Goal: Task Accomplishment & Management: Manage account settings

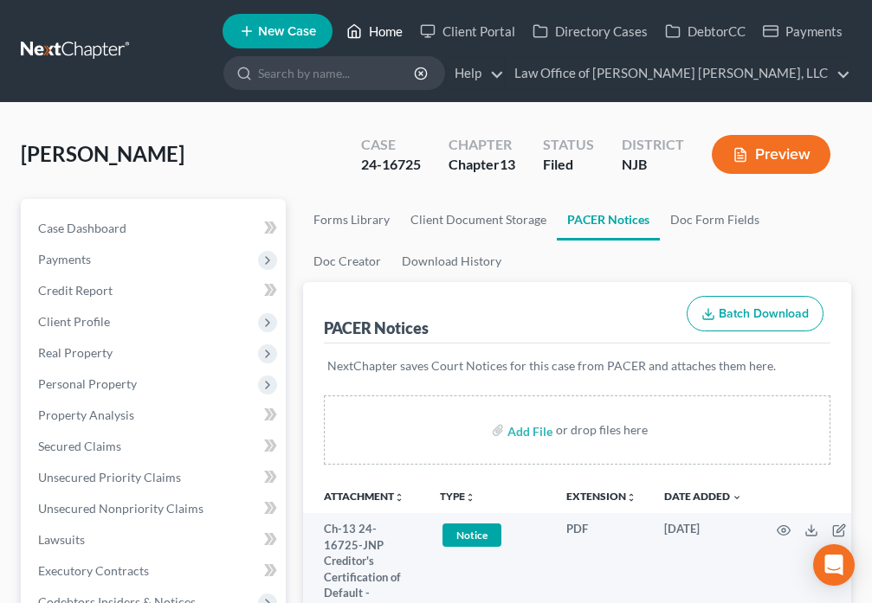
click at [359, 29] on icon at bounding box center [354, 31] width 16 height 21
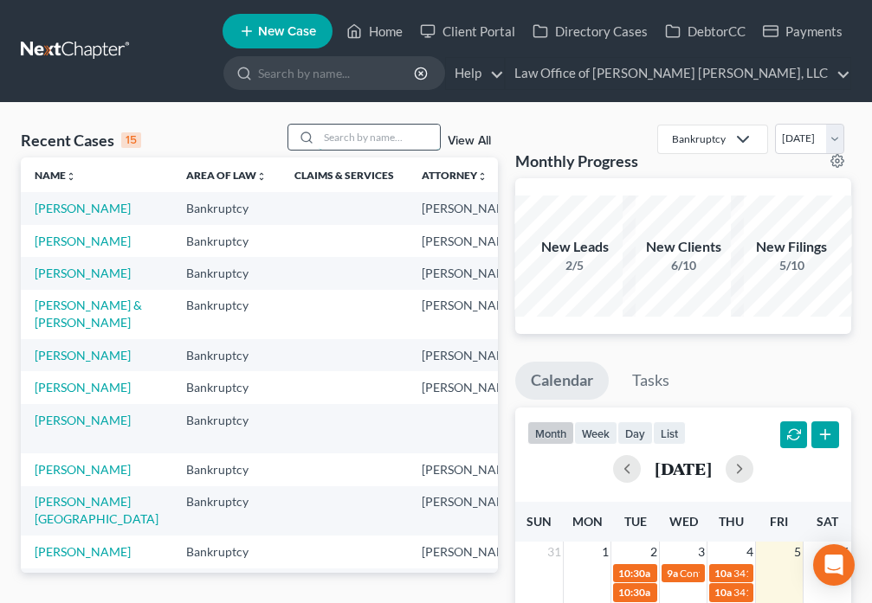
click at [338, 139] on input "search" at bounding box center [379, 137] width 121 height 25
type input "[PERSON_NAME]"
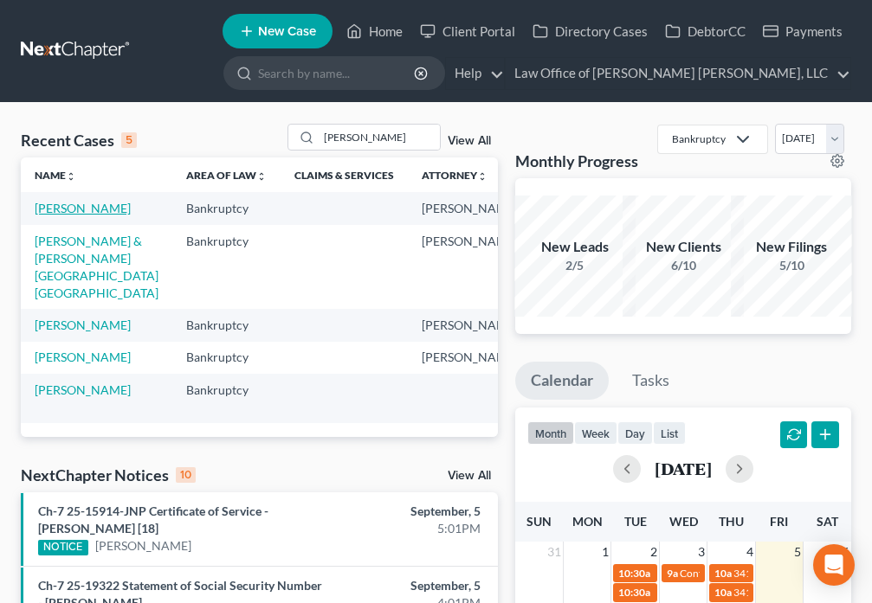
click at [60, 213] on link "[PERSON_NAME]" at bounding box center [83, 208] width 96 height 15
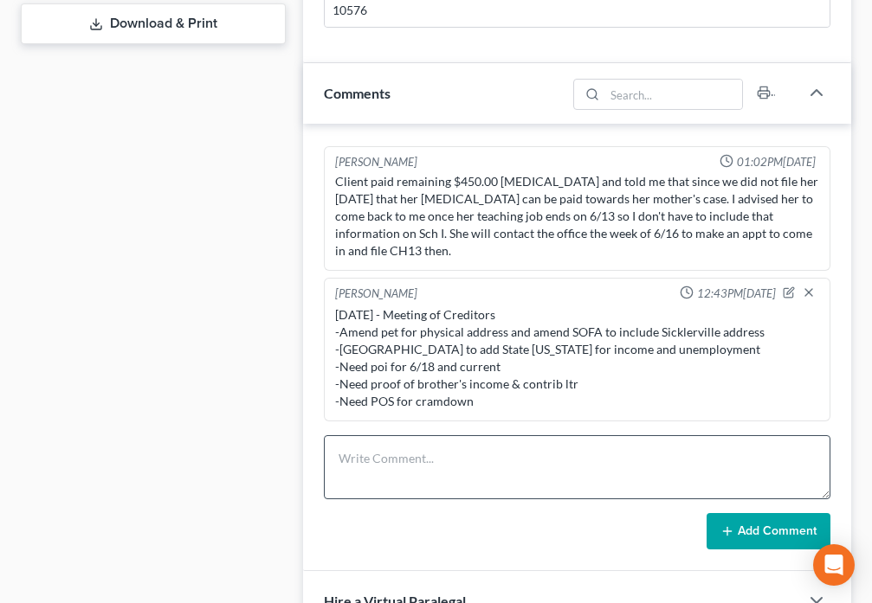
scroll to position [889, 0]
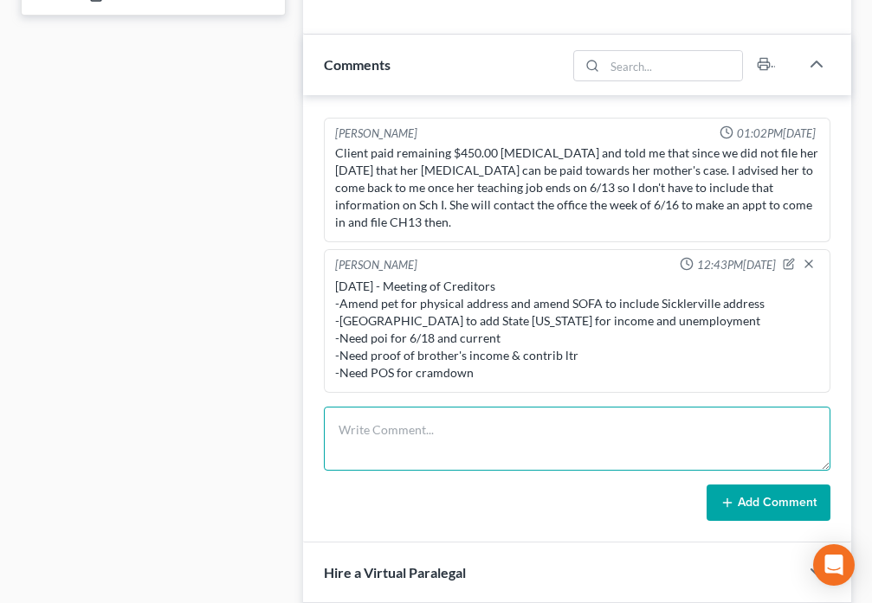
click at [418, 435] on textarea at bounding box center [577, 439] width 506 height 64
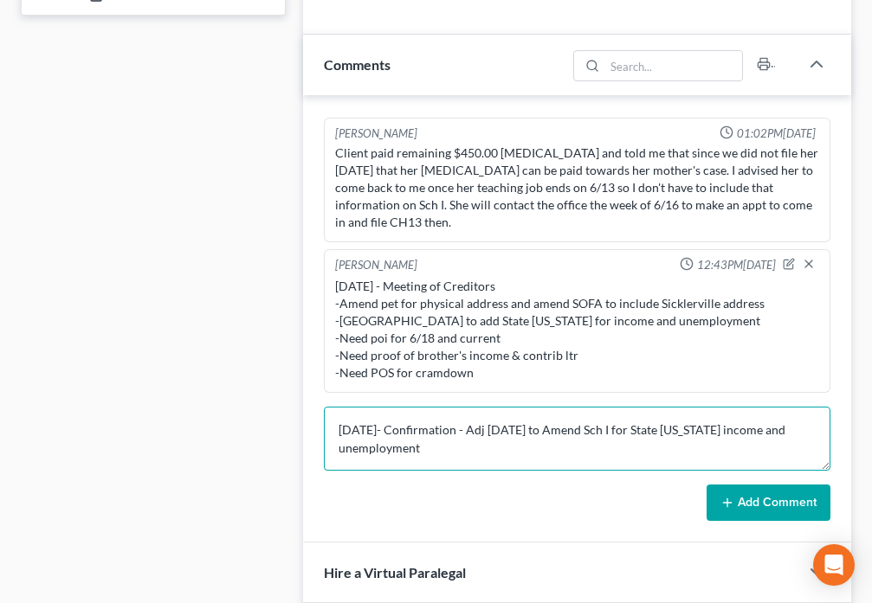
type textarea "[DATE]- Confirmation - Adj [DATE] to Amend Sch I for State [US_STATE] income an…"
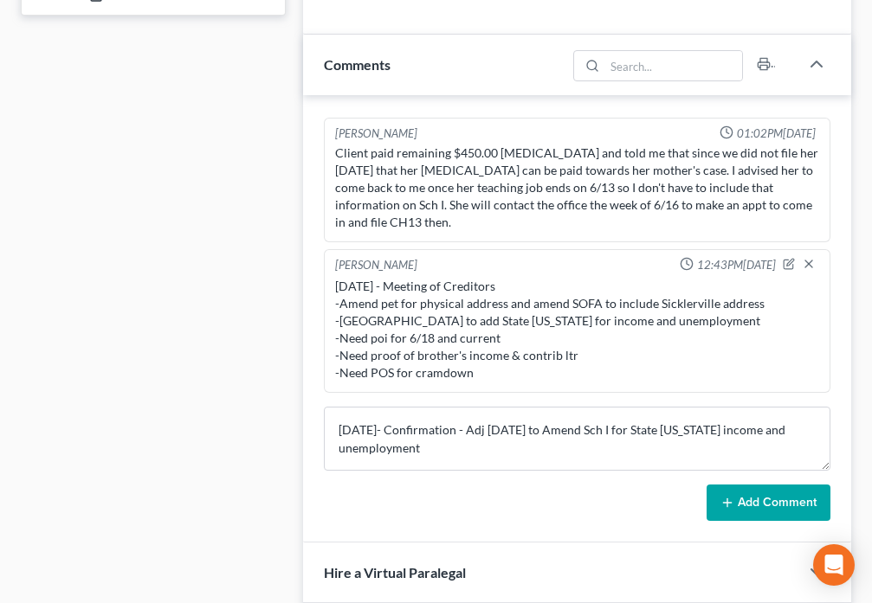
click at [734, 499] on icon at bounding box center [727, 503] width 14 height 14
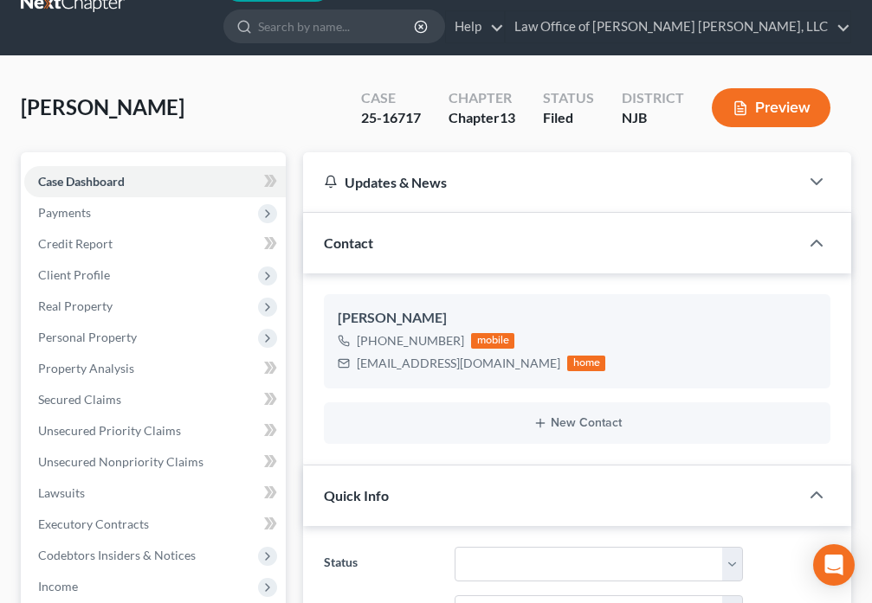
scroll to position [0, 0]
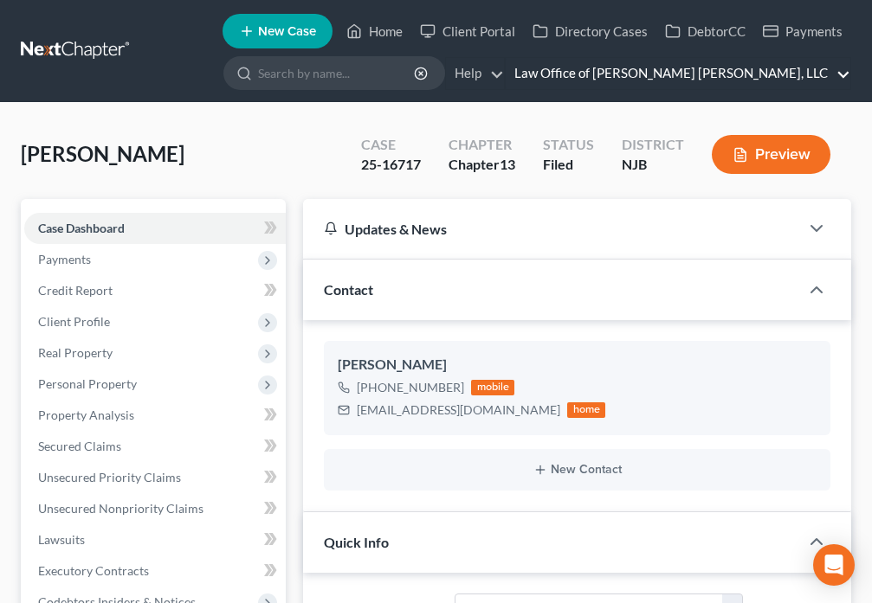
click at [842, 79] on link "Law Office of [PERSON_NAME] [PERSON_NAME], LLC" at bounding box center [678, 73] width 345 height 31
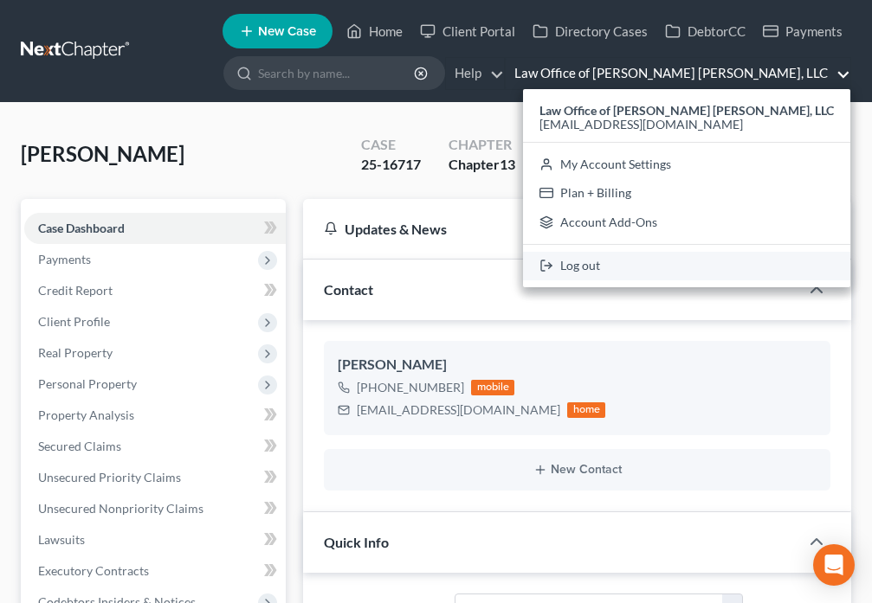
click at [664, 268] on link "Log out" at bounding box center [686, 266] width 327 height 29
